Goal: Transaction & Acquisition: Book appointment/travel/reservation

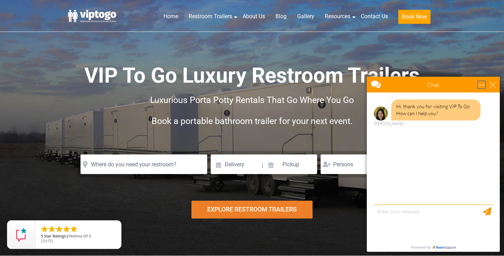
click at [484, 86] on div "minimize" at bounding box center [481, 84] width 7 height 7
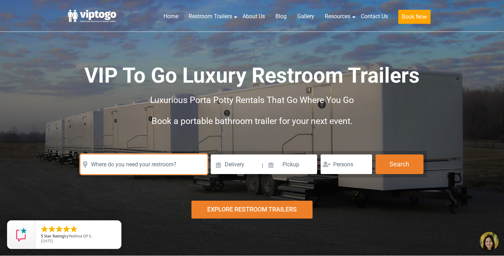
click at [175, 163] on input "text" at bounding box center [143, 164] width 127 height 20
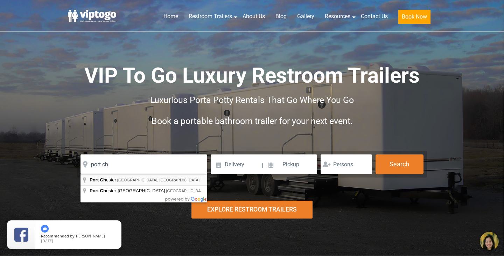
type input "[GEOGRAPHIC_DATA], [GEOGRAPHIC_DATA], [GEOGRAPHIC_DATA]"
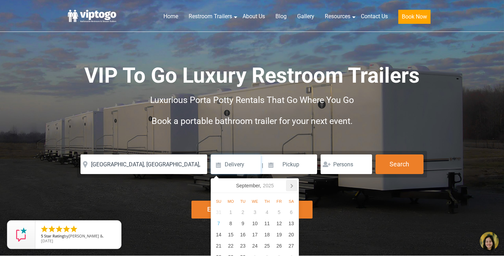
click at [293, 185] on icon at bounding box center [292, 185] width 2 height 3
click at [292, 244] on div "25" at bounding box center [291, 245] width 12 height 11
type input "10/25/2025"
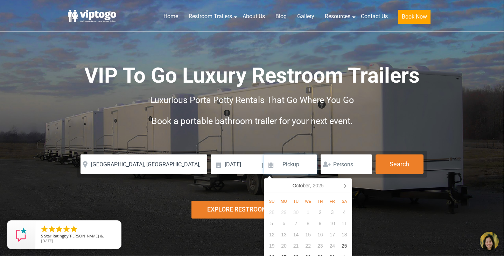
click at [298, 173] on input at bounding box center [290, 164] width 53 height 20
click at [342, 245] on div "25" at bounding box center [344, 245] width 12 height 11
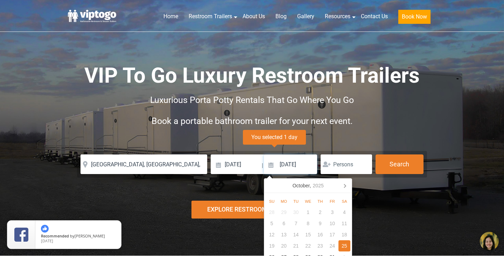
click at [306, 163] on input "10/25/2025" at bounding box center [290, 164] width 53 height 20
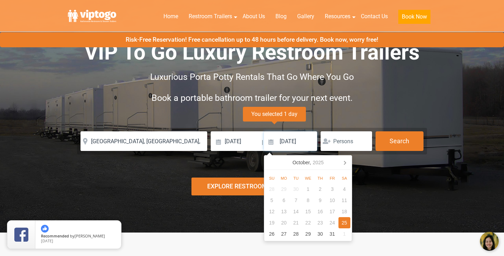
scroll to position [30, 0]
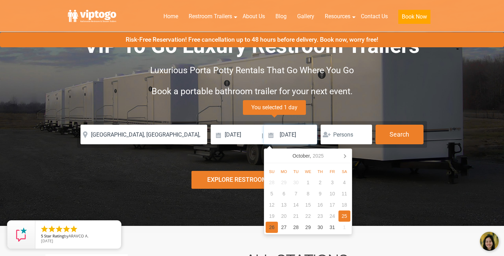
click at [271, 226] on div "26" at bounding box center [272, 227] width 12 height 11
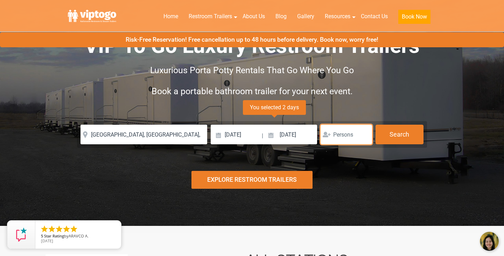
click at [350, 134] on input "number" at bounding box center [346, 135] width 51 height 20
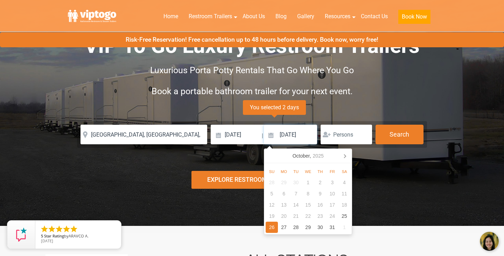
click at [305, 138] on input "10/26/2025" at bounding box center [290, 135] width 53 height 20
click at [345, 212] on div "25" at bounding box center [344, 215] width 12 height 11
type input "10/25/2025"
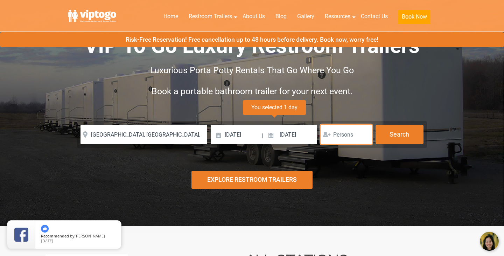
click at [347, 137] on input "number" at bounding box center [346, 135] width 51 height 20
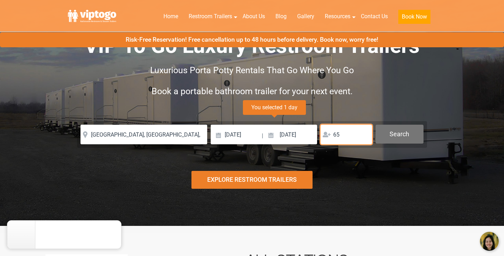
type input "65"
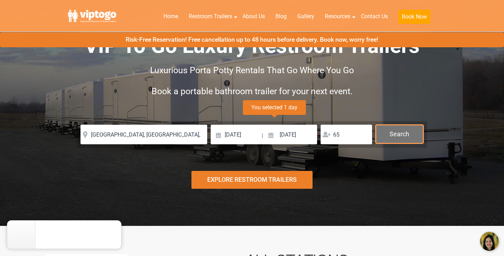
click at [395, 128] on button "Search" at bounding box center [400, 134] width 48 height 19
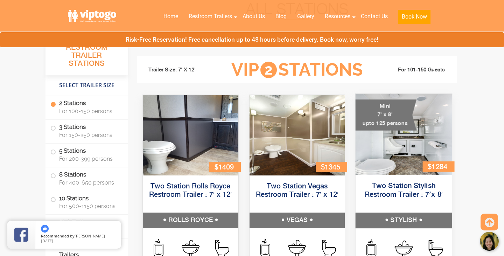
scroll to position [276, 0]
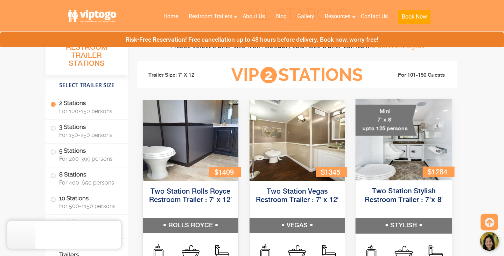
click at [452, 185] on div "Two Station Stylish Restroom Trailer : 7’x 8′ STYLISH" at bounding box center [403, 207] width 107 height 51
click at [449, 171] on div "$1284" at bounding box center [439, 171] width 32 height 10
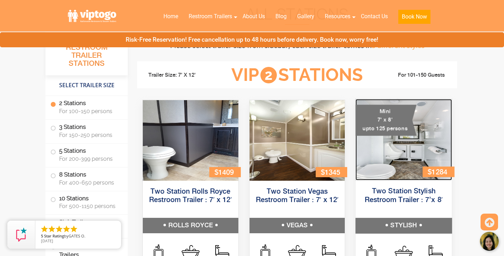
click at [431, 157] on img at bounding box center [404, 139] width 96 height 81
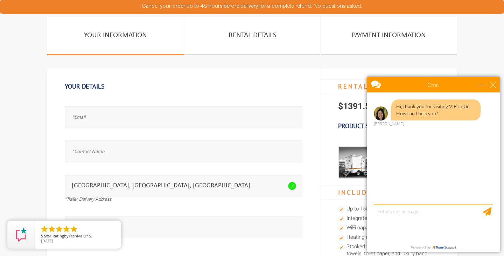
click at [483, 89] on div "Chat" at bounding box center [433, 85] width 133 height 16
click at [482, 85] on div "minimize" at bounding box center [481, 84] width 7 height 7
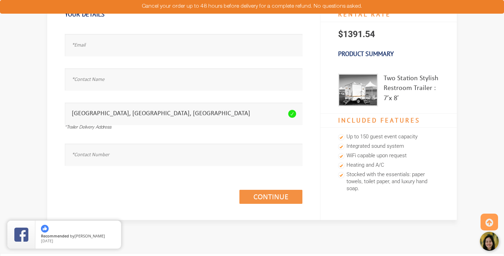
scroll to position [57, 0]
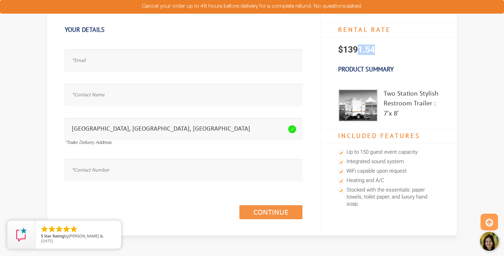
drag, startPoint x: 359, startPoint y: 50, endPoint x: 380, endPoint y: 50, distance: 21.3
click at [380, 50] on p "$1391.54" at bounding box center [389, 49] width 136 height 24
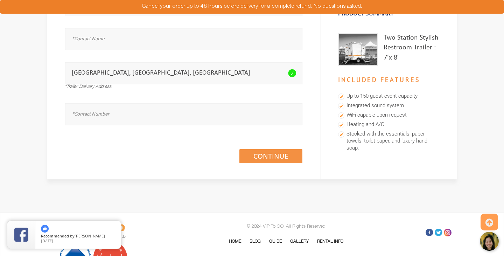
scroll to position [0, 0]
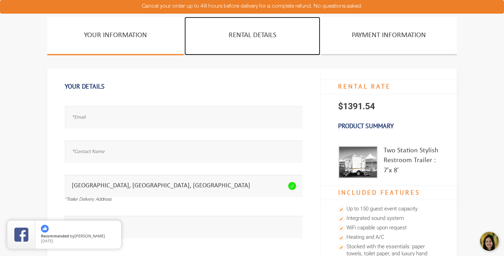
click at [268, 37] on link "Rental Details" at bounding box center [252, 36] width 136 height 38
